Goal: Go to known website: Access a specific website the user already knows

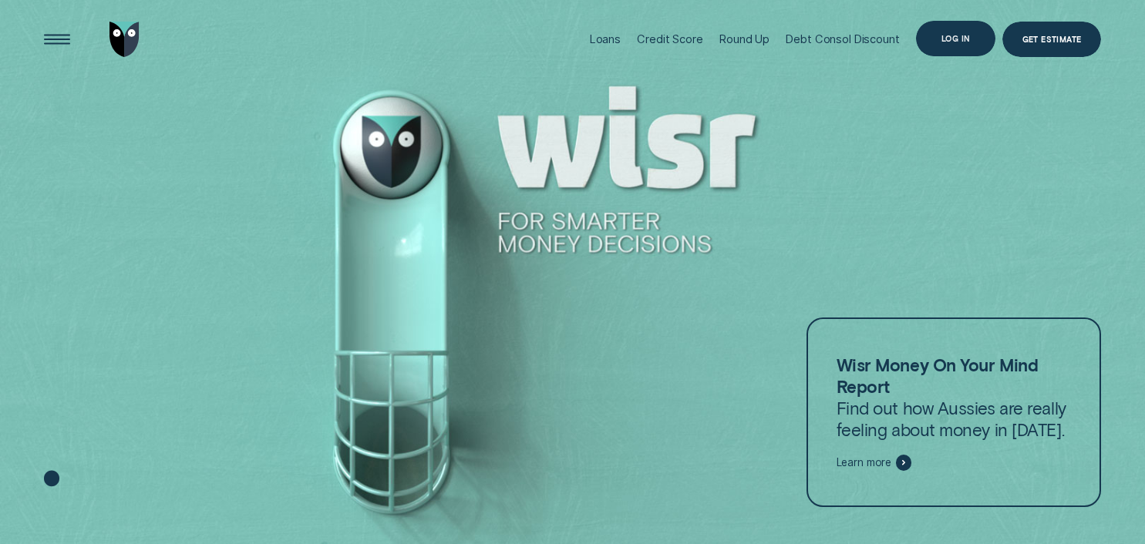
click at [934, 36] on div "Log in" at bounding box center [955, 38] width 79 height 35
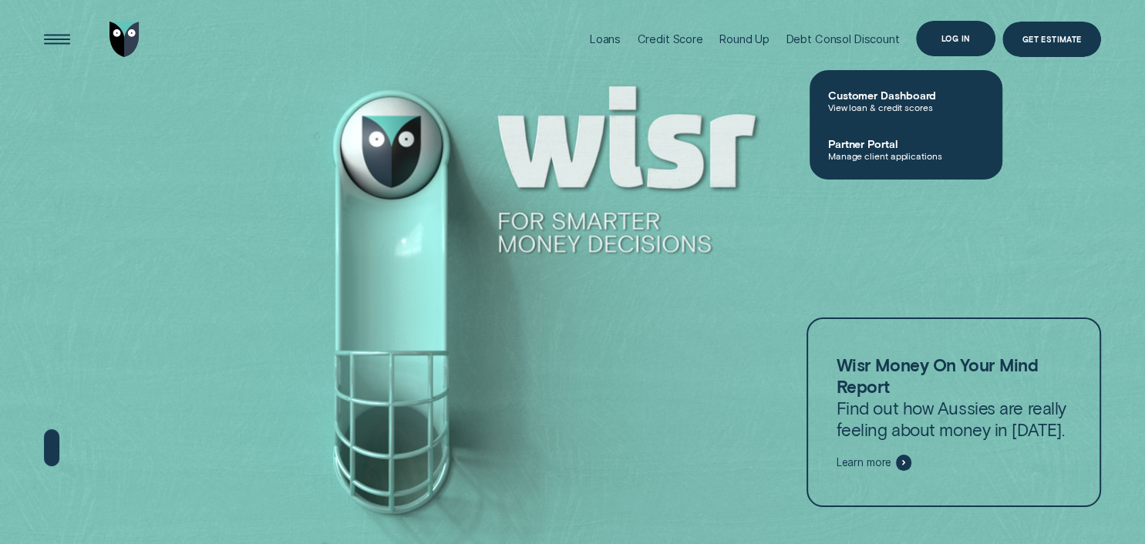
click at [964, 29] on div "Log in" at bounding box center [955, 38] width 79 height 35
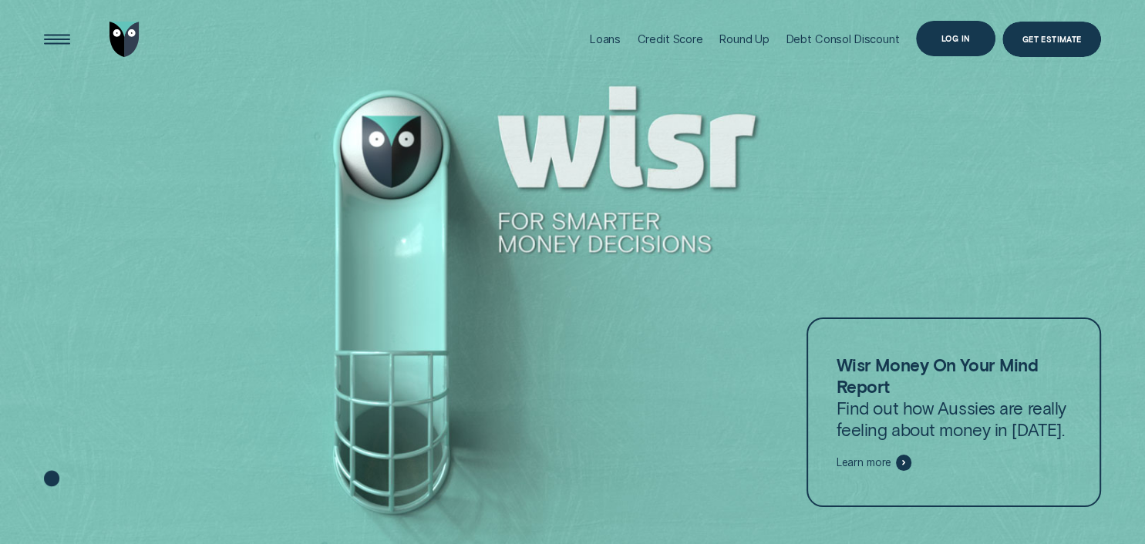
click at [956, 42] on div "Log in" at bounding box center [956, 38] width 29 height 7
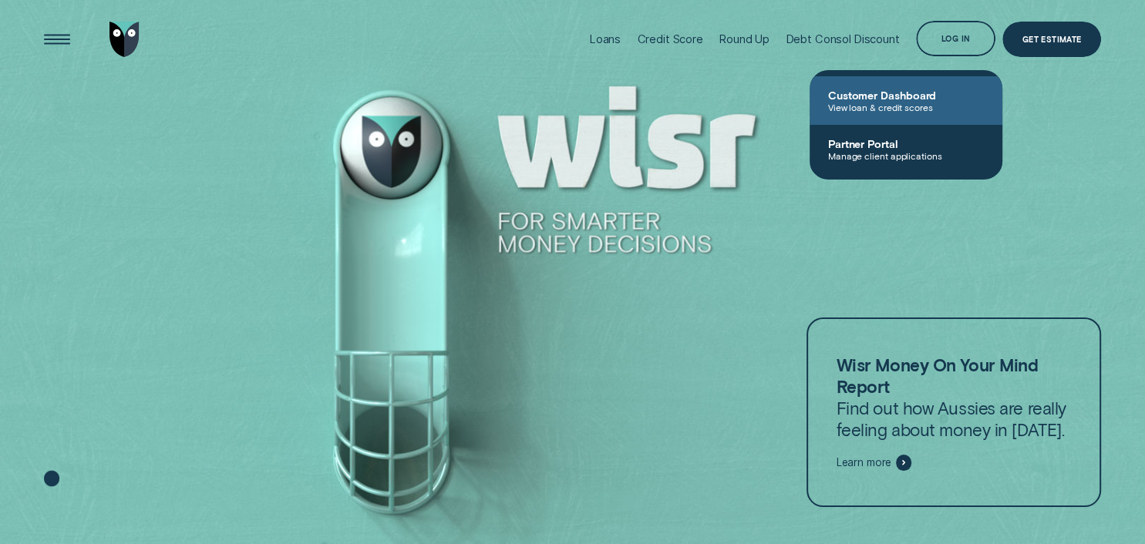
click at [895, 95] on span "Customer Dashboard" at bounding box center [906, 95] width 156 height 13
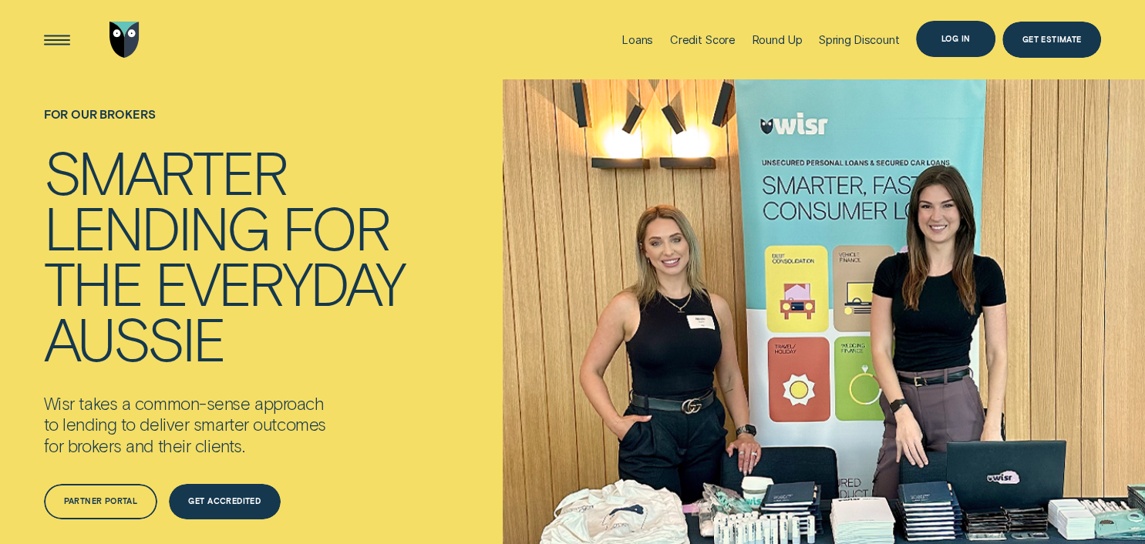
click at [956, 46] on div "Log in" at bounding box center [955, 38] width 79 height 35
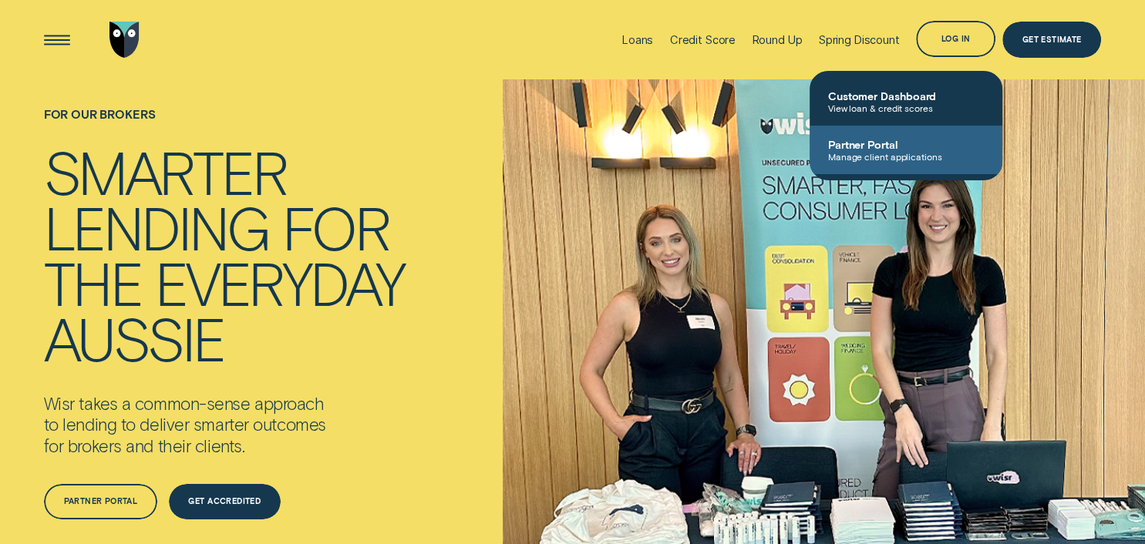
click at [856, 147] on span "Partner Portal" at bounding box center [906, 144] width 156 height 13
